Goal: Task Accomplishment & Management: Manage account settings

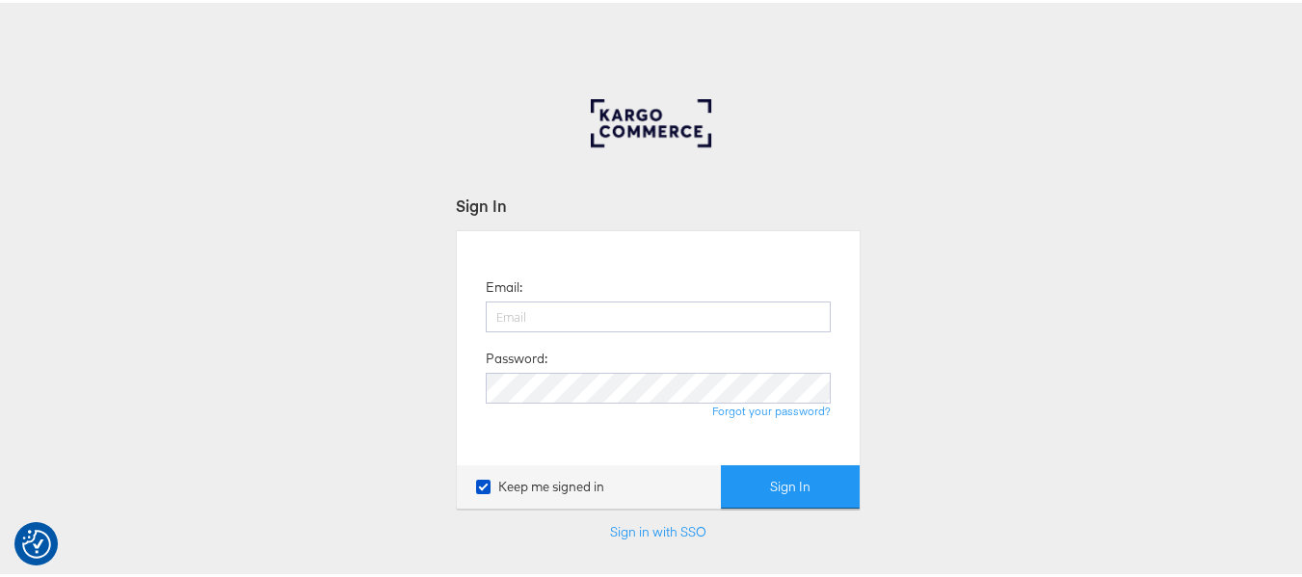
type input "[PERSON_NAME][EMAIL_ADDRESS][DOMAIN_NAME]"
click at [802, 456] on div "Email: shravan.kumar@kargo.com Password: Forgot your password? Keep me signed i…" at bounding box center [658, 365] width 405 height 277
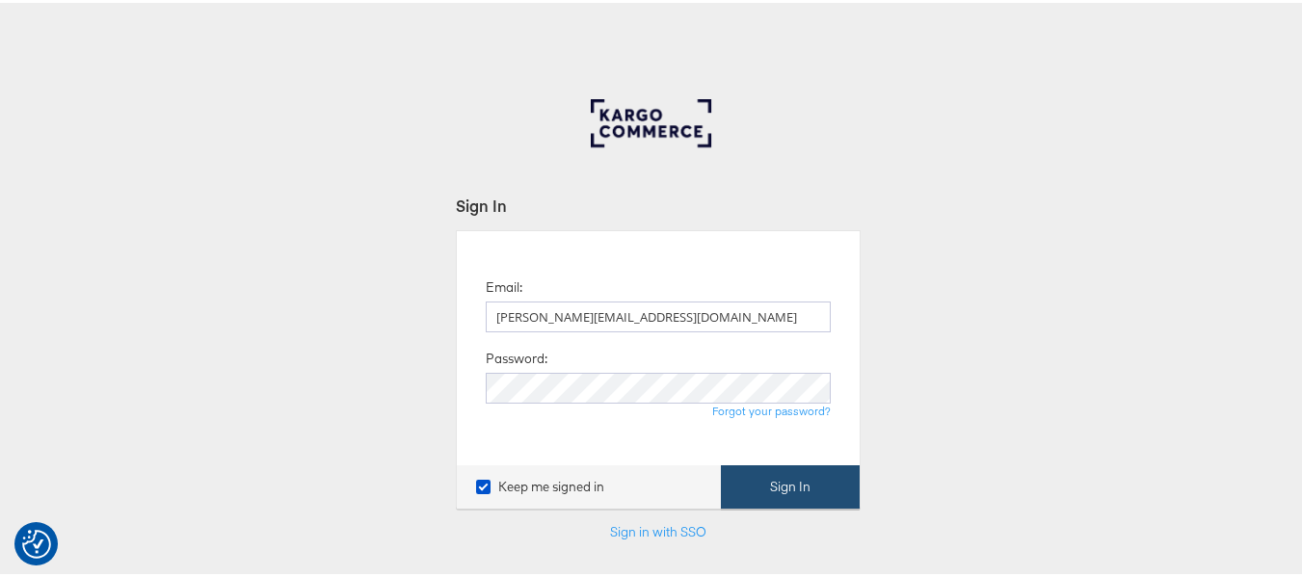
click at [796, 487] on button "Sign In" at bounding box center [790, 483] width 139 height 43
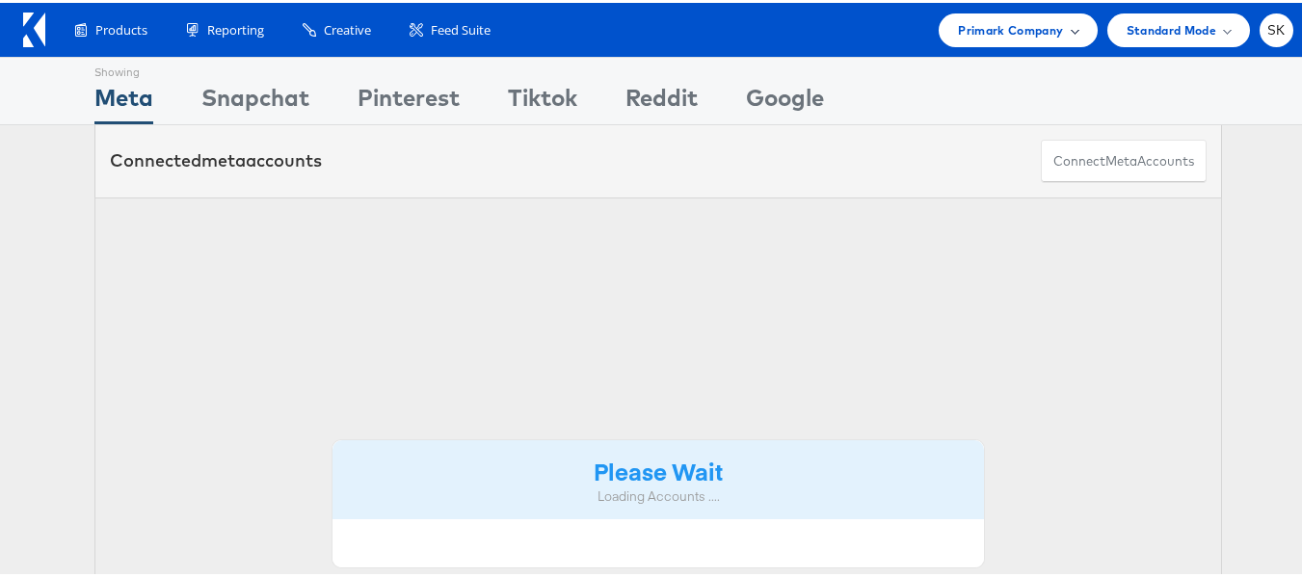
click at [1012, 18] on span "Primark Company" at bounding box center [1010, 27] width 105 height 20
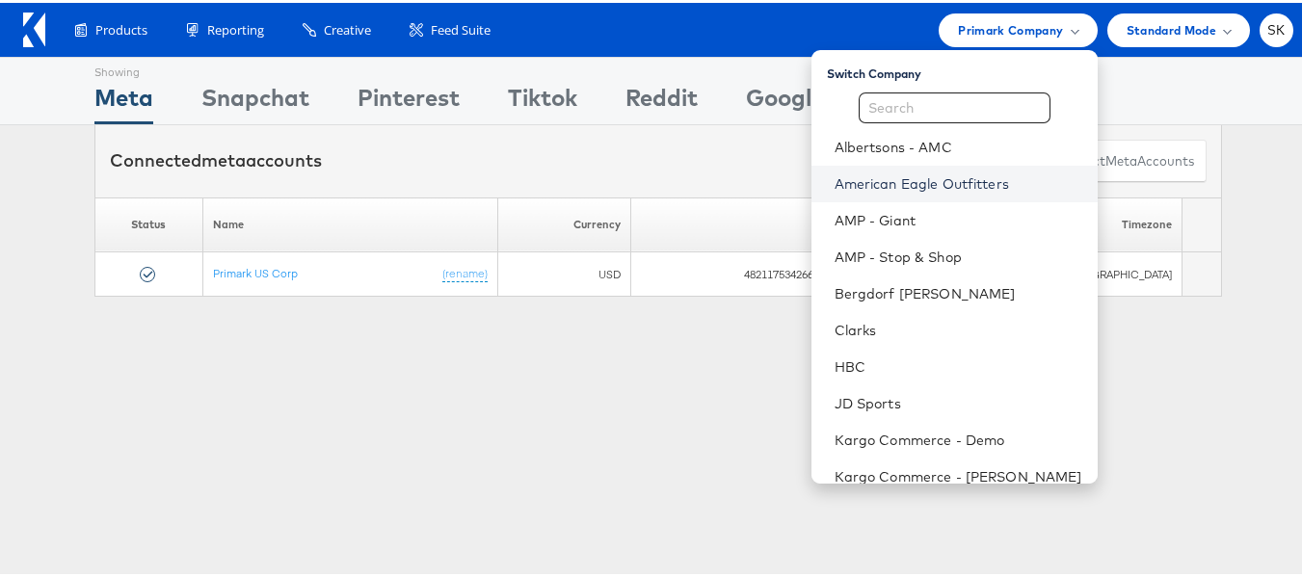
click at [906, 179] on link "American Eagle Outfitters" at bounding box center [958, 180] width 248 height 19
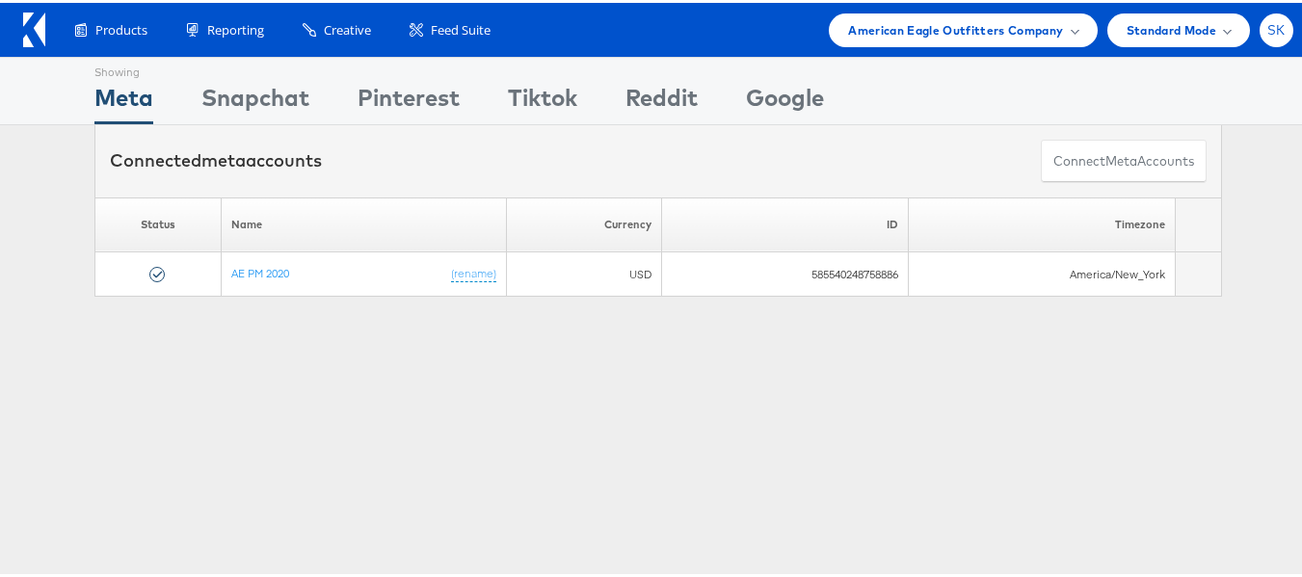
click at [1267, 24] on span "SK" at bounding box center [1276, 27] width 18 height 13
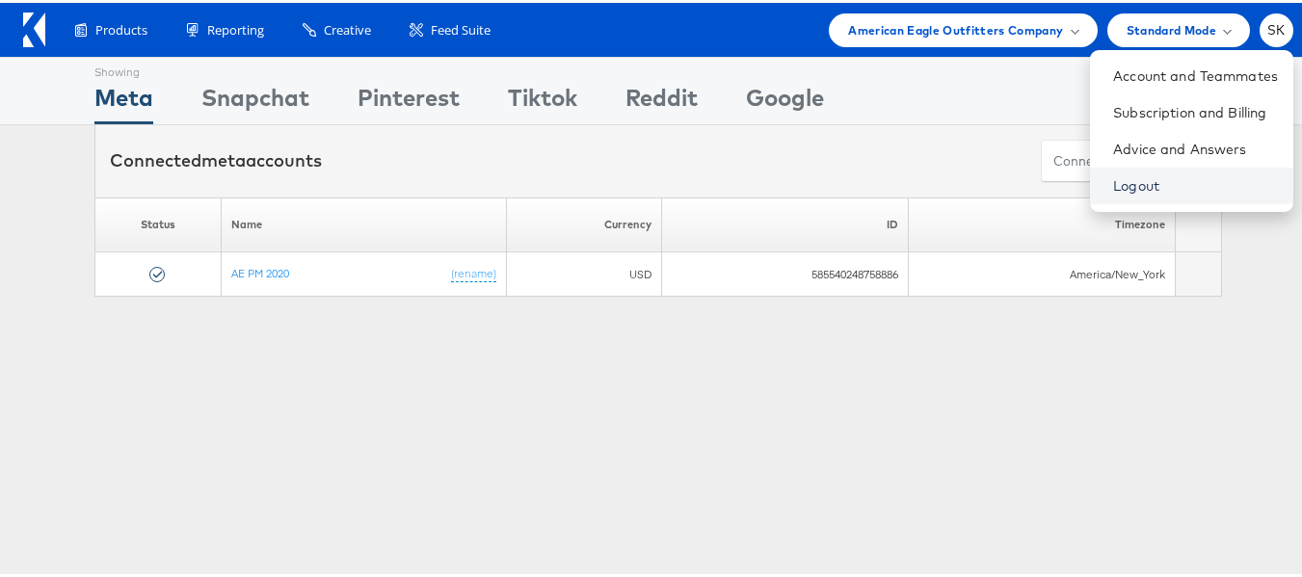
click at [1121, 180] on link "Logout" at bounding box center [1195, 182] width 165 height 19
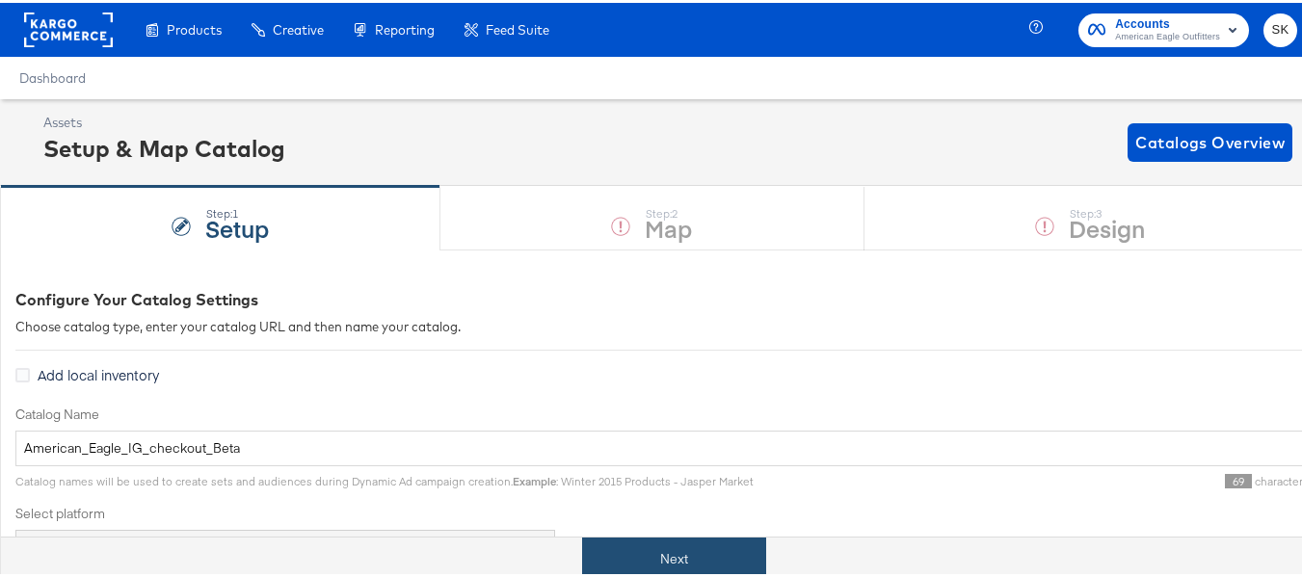
click at [642, 561] on button "Next" at bounding box center [674, 556] width 184 height 43
click at [666, 542] on button "Next" at bounding box center [674, 556] width 184 height 43
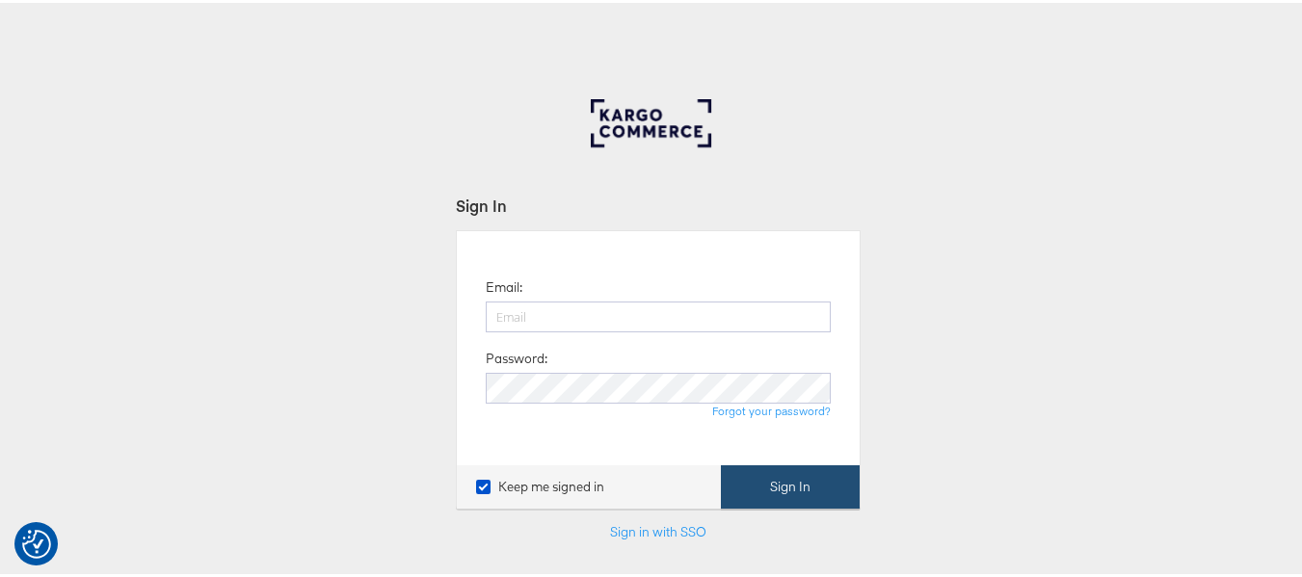
type input "[PERSON_NAME][EMAIL_ADDRESS][DOMAIN_NAME]"
click at [814, 483] on button "Sign In" at bounding box center [790, 483] width 139 height 43
